Goal: Information Seeking & Learning: Learn about a topic

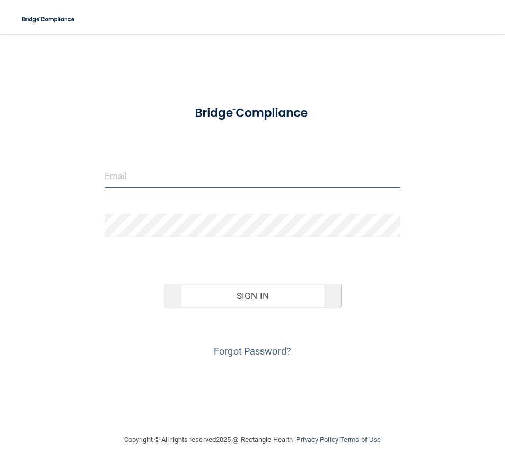
type input "[EMAIL_ADDRESS][DOMAIN_NAME]"
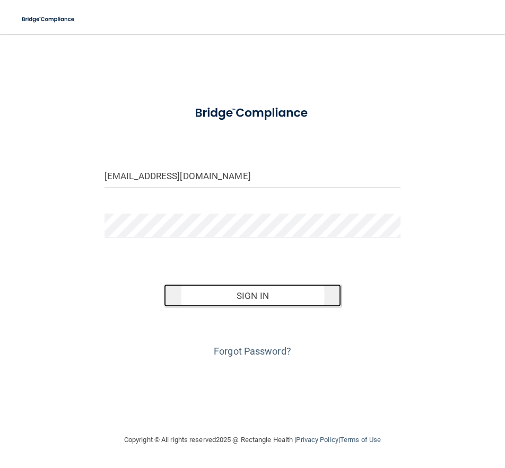
click at [254, 300] on button "Sign In" at bounding box center [253, 295] width 178 height 23
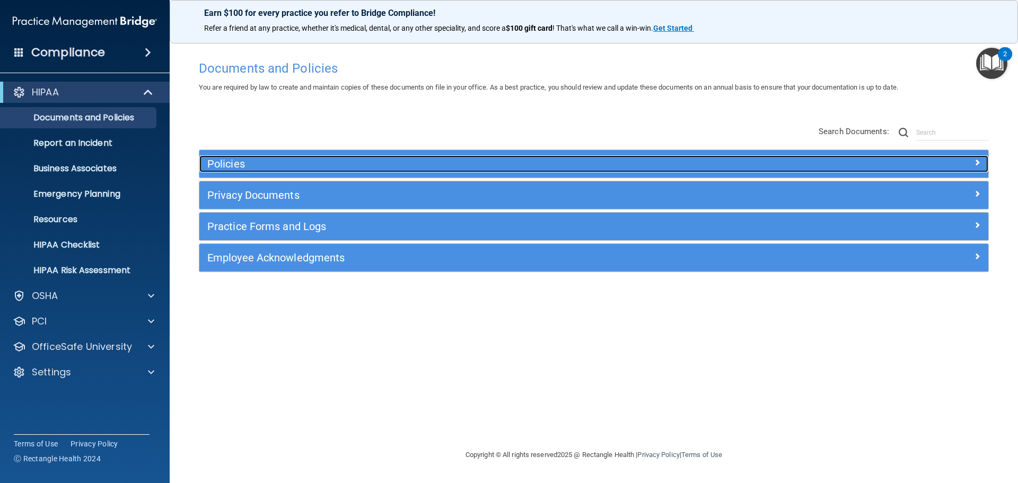
click at [326, 166] on h5 "Policies" at bounding box center [495, 164] width 576 height 12
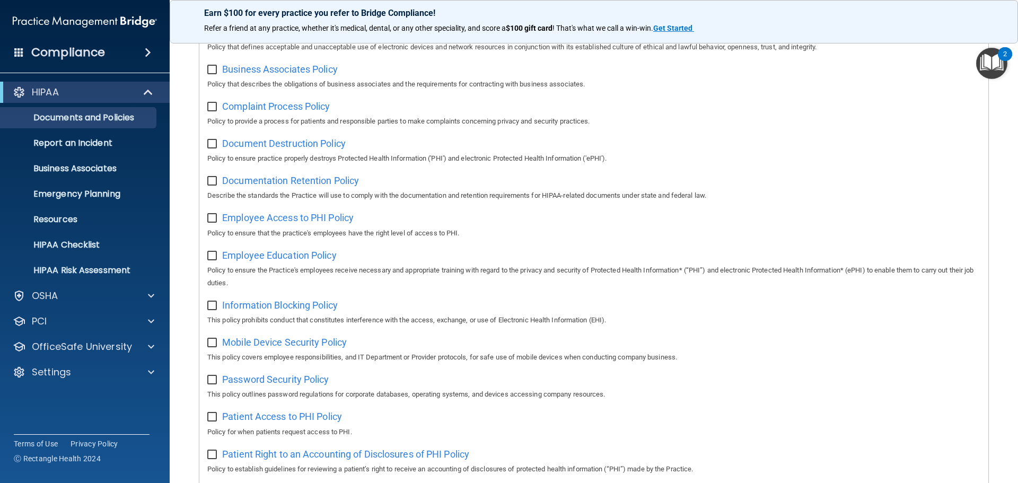
scroll to position [212, 0]
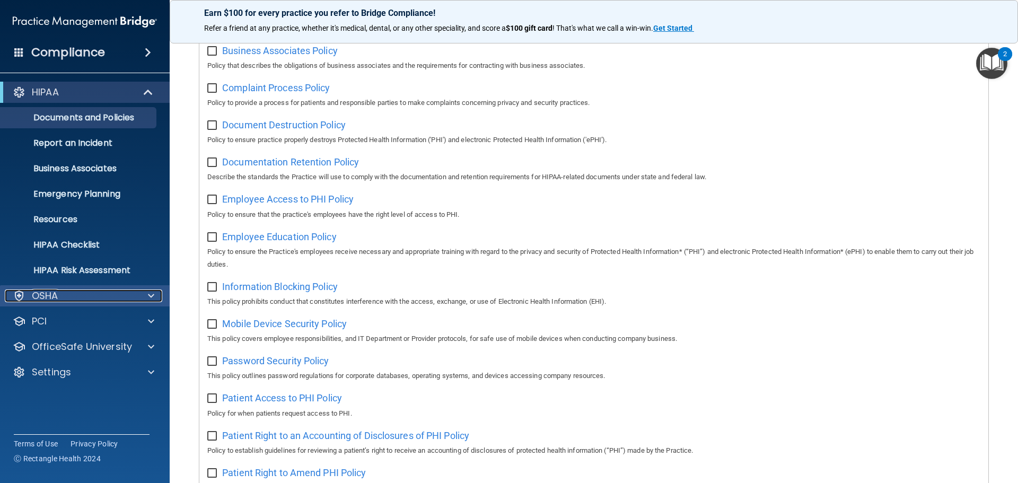
click at [56, 292] on p "OSHA" at bounding box center [45, 295] width 27 height 13
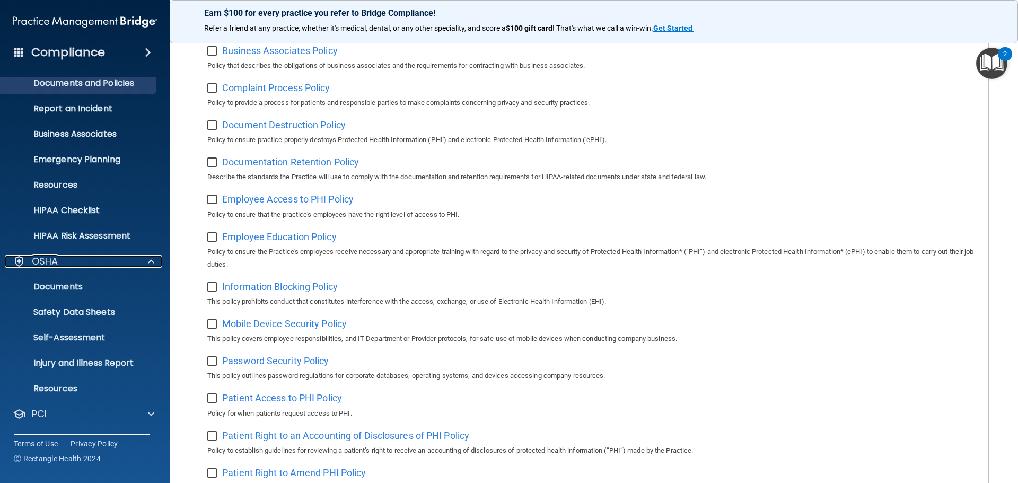
scroll to position [53, 0]
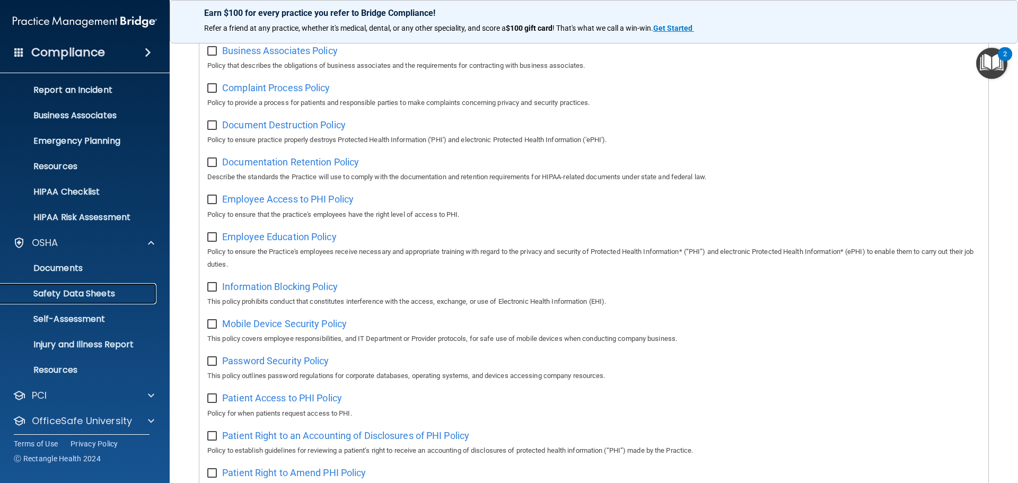
click at [99, 293] on p "Safety Data Sheets" at bounding box center [79, 293] width 145 height 11
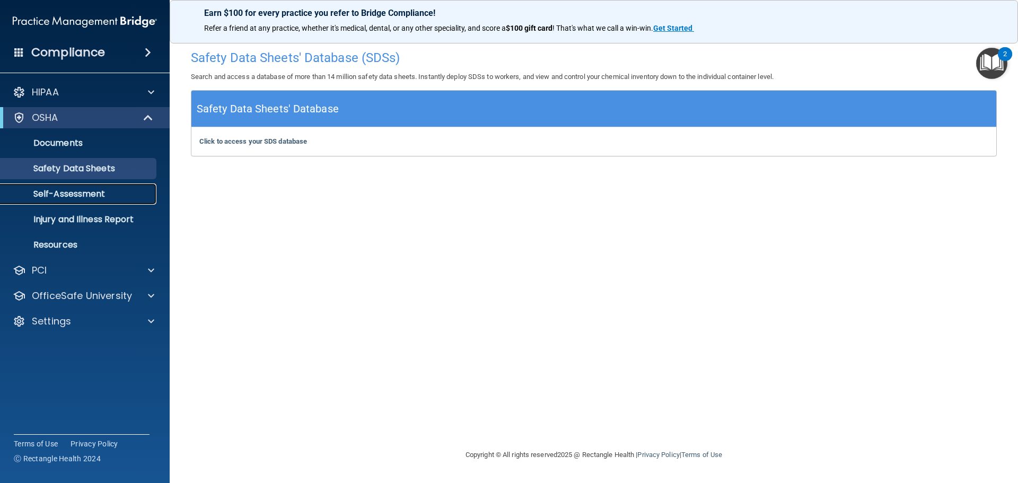
click at [92, 200] on link "Self-Assessment" at bounding box center [72, 193] width 167 height 21
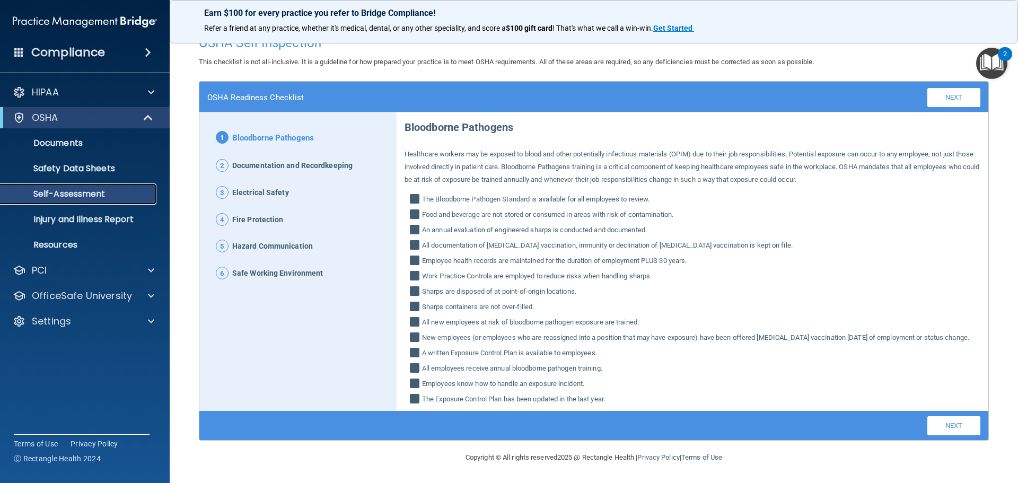
scroll to position [28, 0]
click at [67, 274] on div "PCI" at bounding box center [70, 270] width 131 height 13
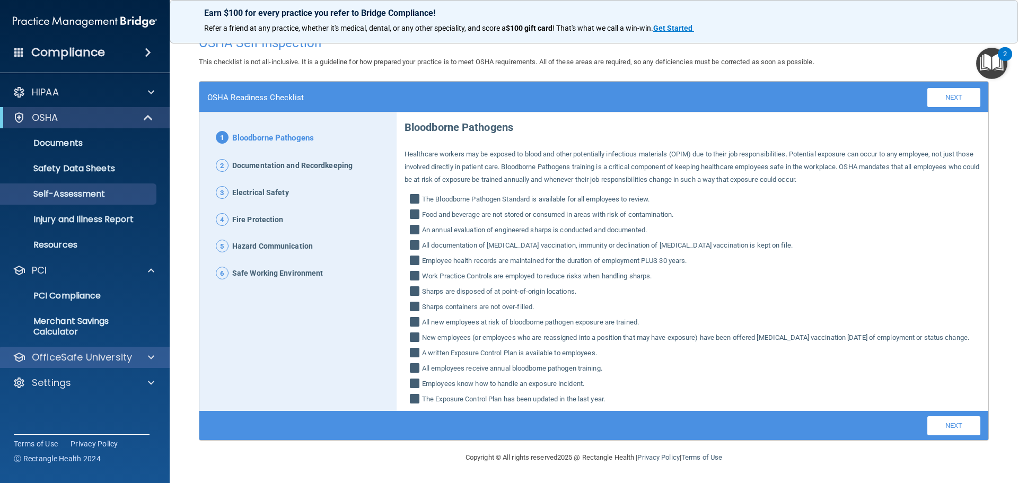
click at [87, 349] on div "OfficeSafe University" at bounding box center [85, 357] width 170 height 21
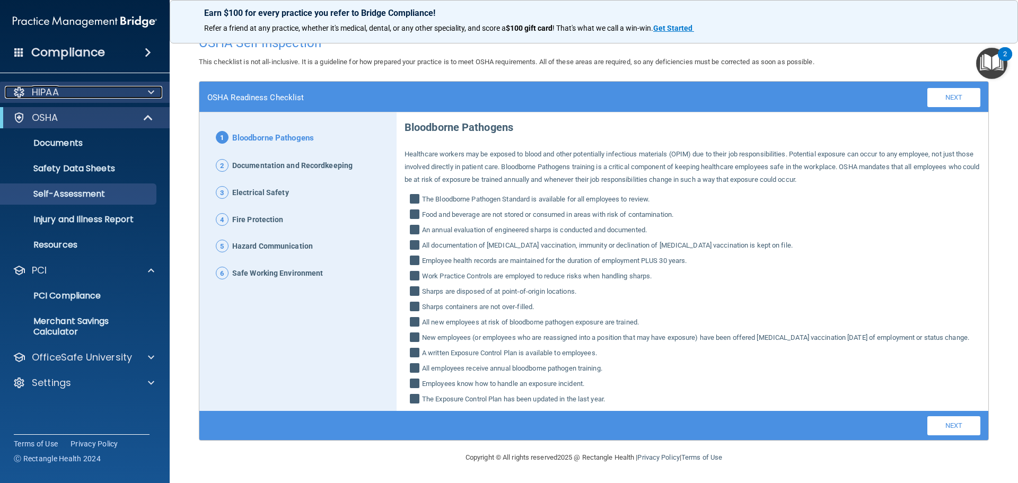
click at [88, 90] on div "HIPAA" at bounding box center [70, 92] width 131 height 13
